Goal: Task Accomplishment & Management: Manage account settings

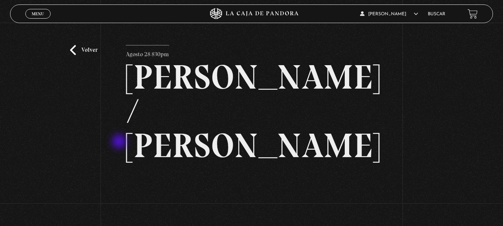
scroll to position [37, 0]
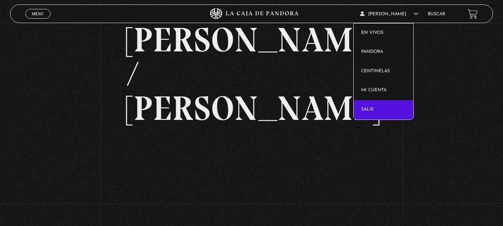
click at [382, 111] on link "Salir" at bounding box center [383, 109] width 60 height 19
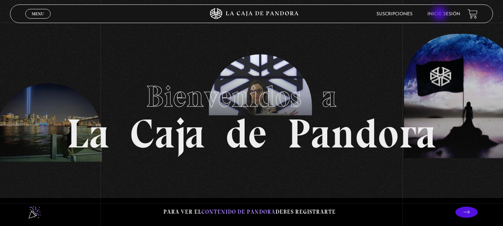
click at [440, 14] on link "Inicie sesión" at bounding box center [443, 14] width 33 height 4
